Goal: Communication & Community: Answer question/provide support

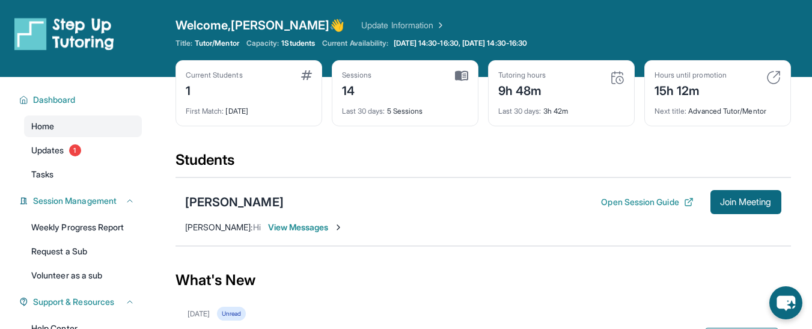
click at [295, 226] on span "View Messages" at bounding box center [305, 227] width 75 height 12
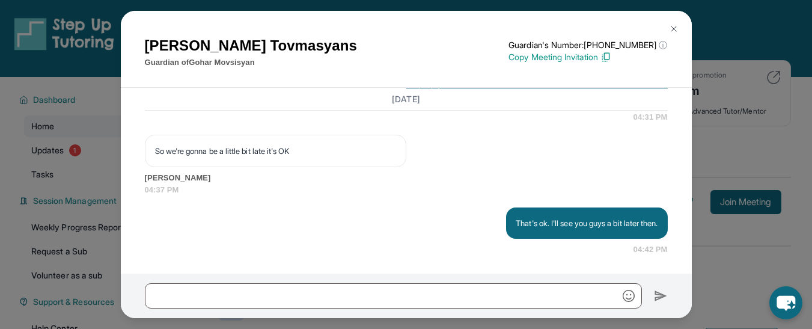
scroll to position [10067, 0]
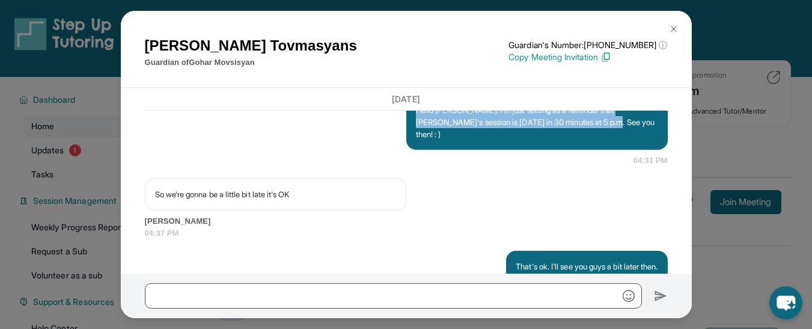
drag, startPoint x: 589, startPoint y: 171, endPoint x: 409, endPoint y: 155, distance: 181.0
click at [409, 150] on div "Hello [PERSON_NAME]. I'm just texting as a reminder that [PERSON_NAME]'s sessio…" at bounding box center [536, 121] width 261 height 55
copy p "Hello [PERSON_NAME]. I'm just texting as a reminder that [PERSON_NAME]'s sessio…"
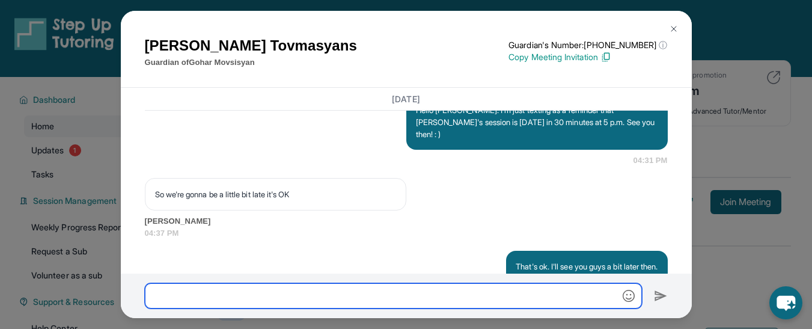
click at [251, 291] on input "text" at bounding box center [393, 295] width 497 height 25
paste input "**********"
type input "**********"
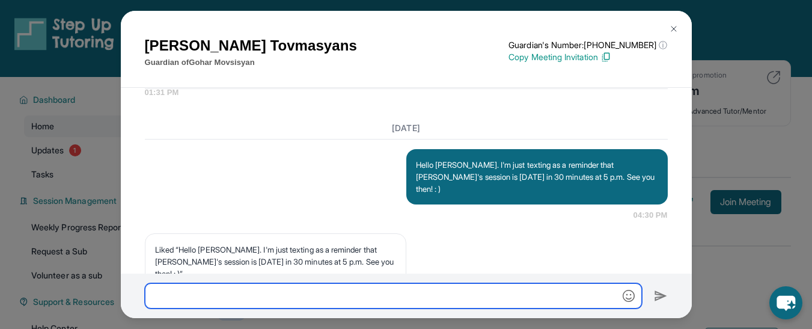
scroll to position [10609, 0]
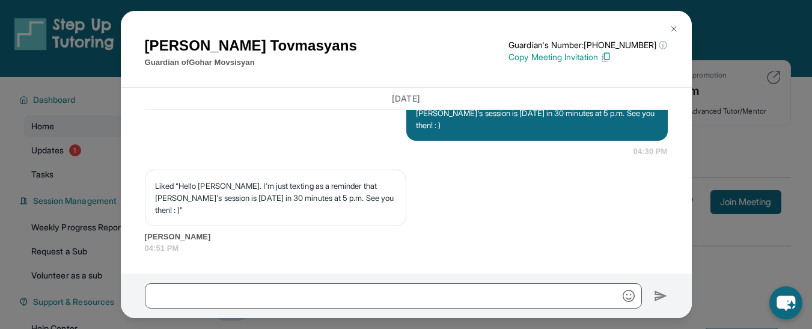
click at [674, 28] on img at bounding box center [674, 29] width 10 height 10
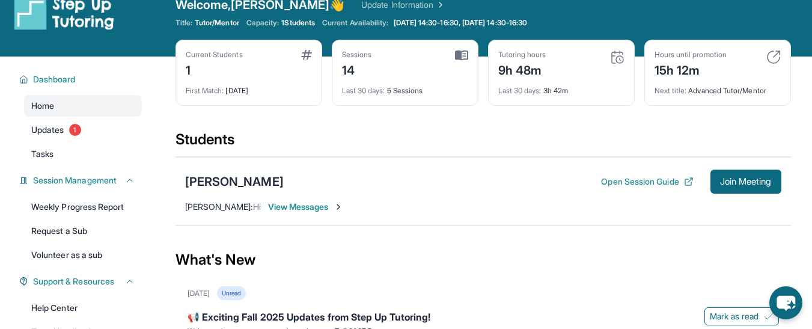
scroll to position [0, 0]
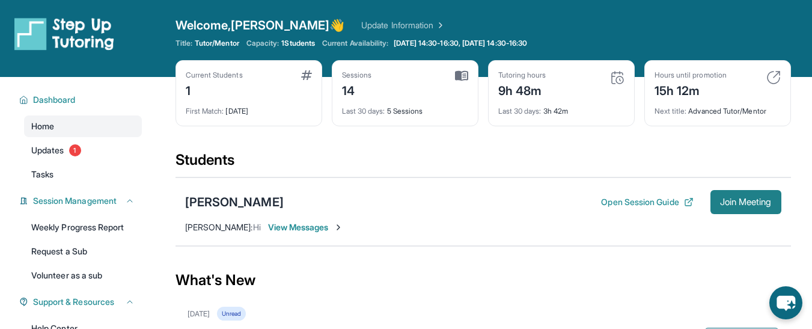
click at [764, 198] on span "Join Meeting" at bounding box center [746, 201] width 52 height 7
